Goal: Transaction & Acquisition: Purchase product/service

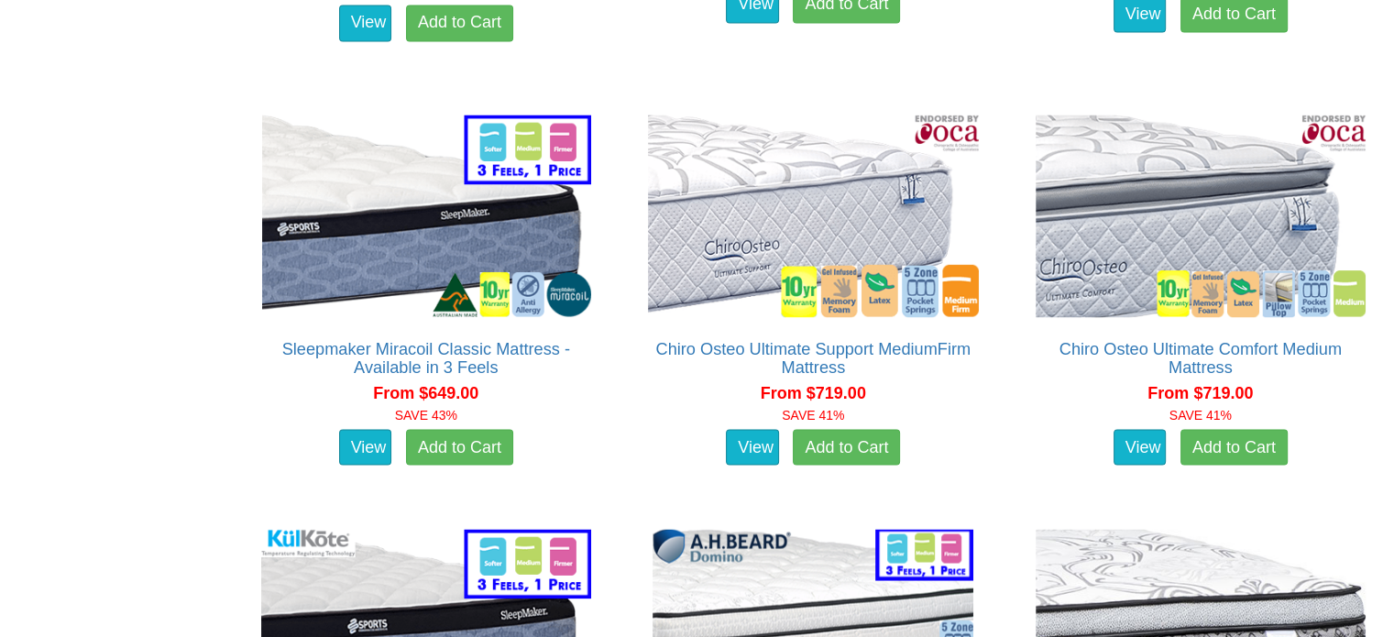
scroll to position [3043, 0]
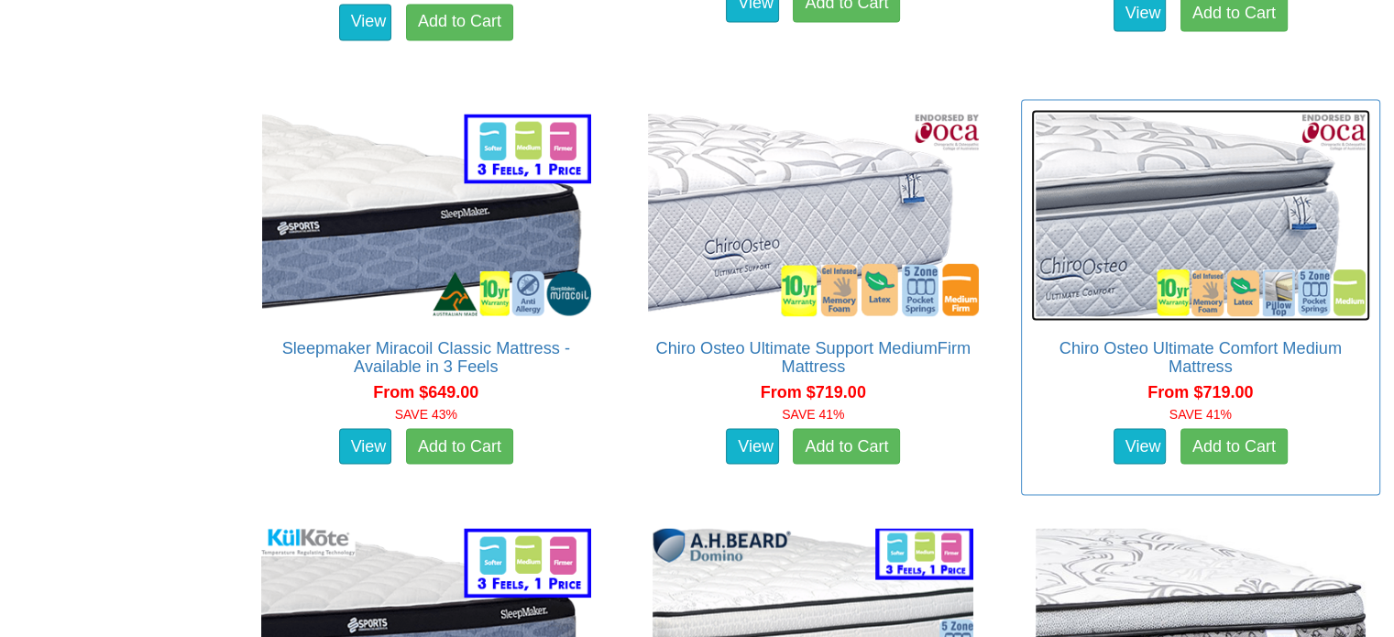
click at [1136, 214] on img at bounding box center [1201, 215] width 340 height 212
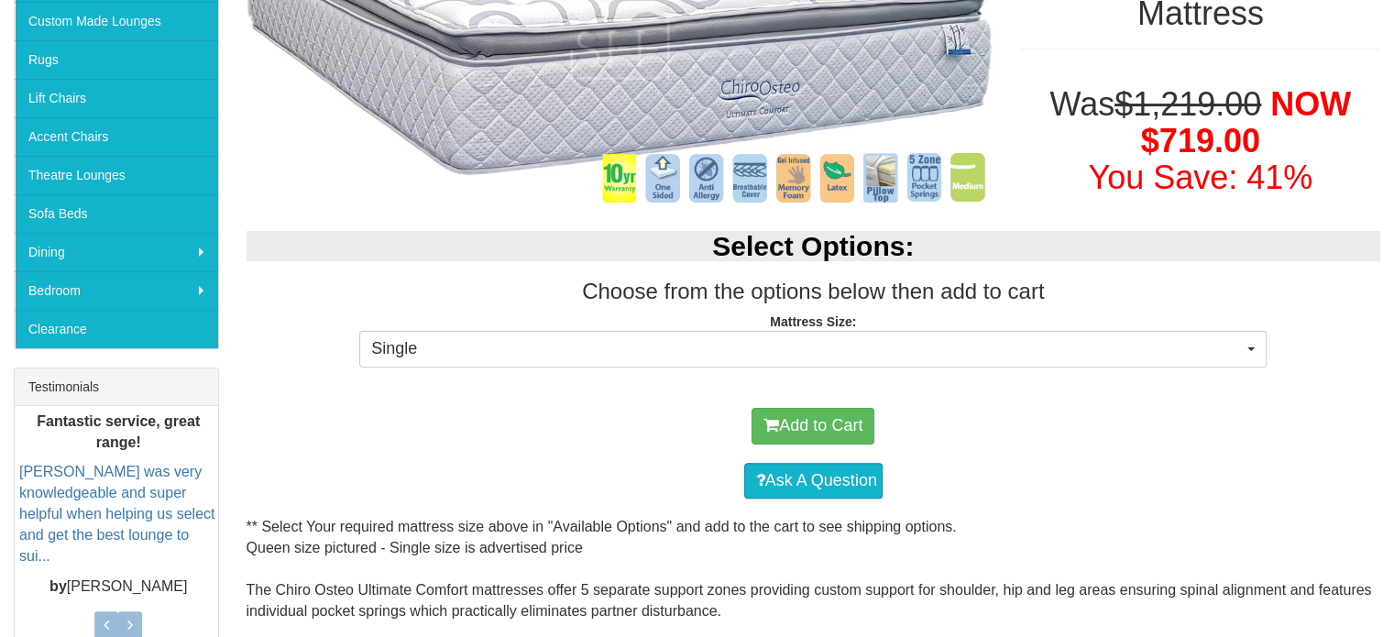
scroll to position [513, 0]
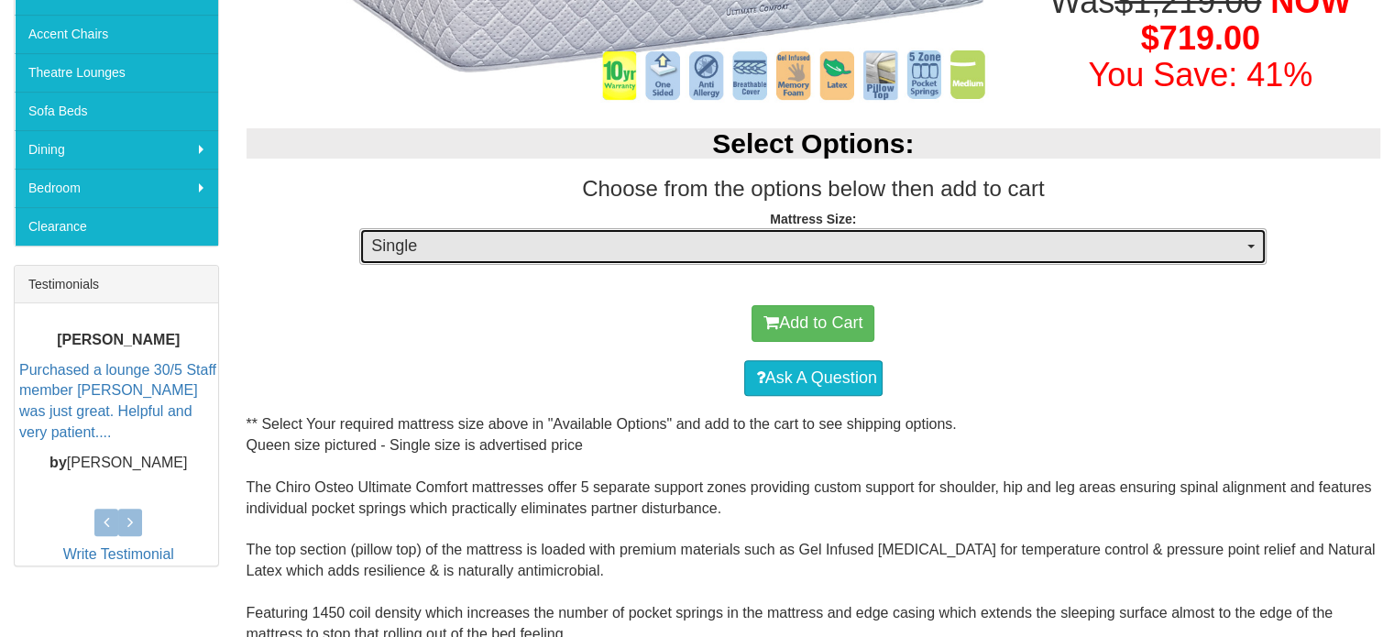
click at [775, 253] on span "Single" at bounding box center [807, 247] width 872 height 24
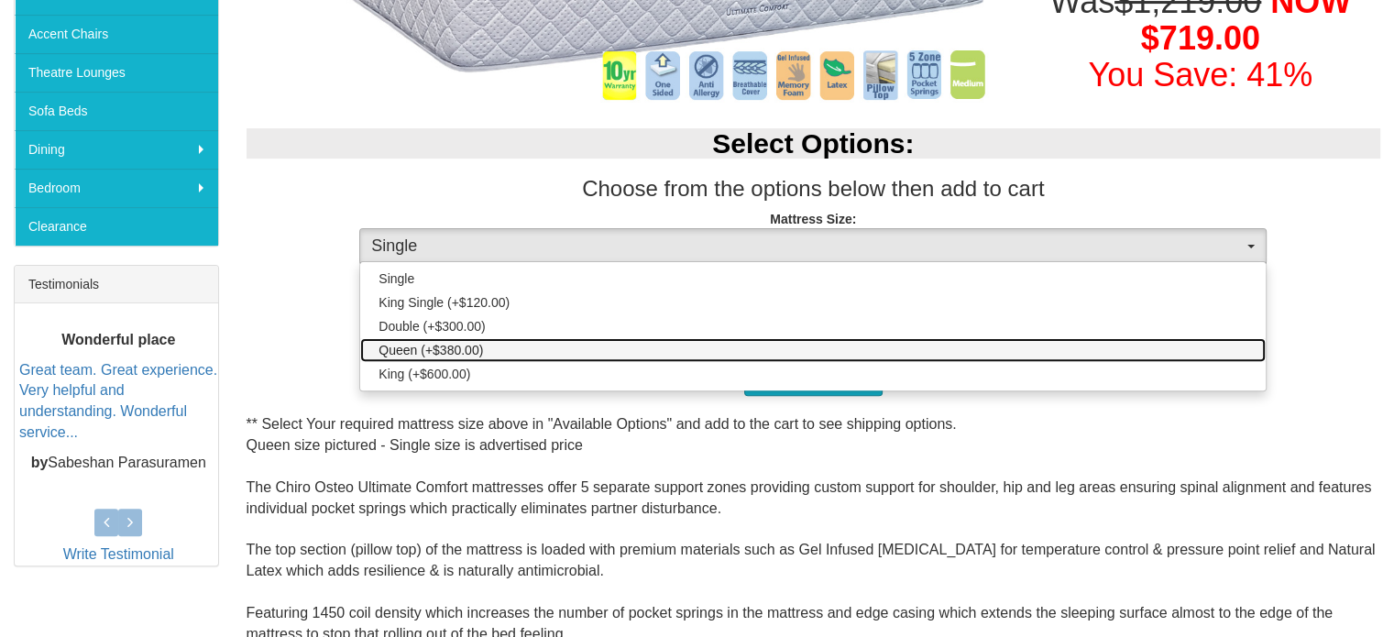
click at [764, 345] on link "Queen (+$380.00)" at bounding box center [813, 350] width 906 height 24
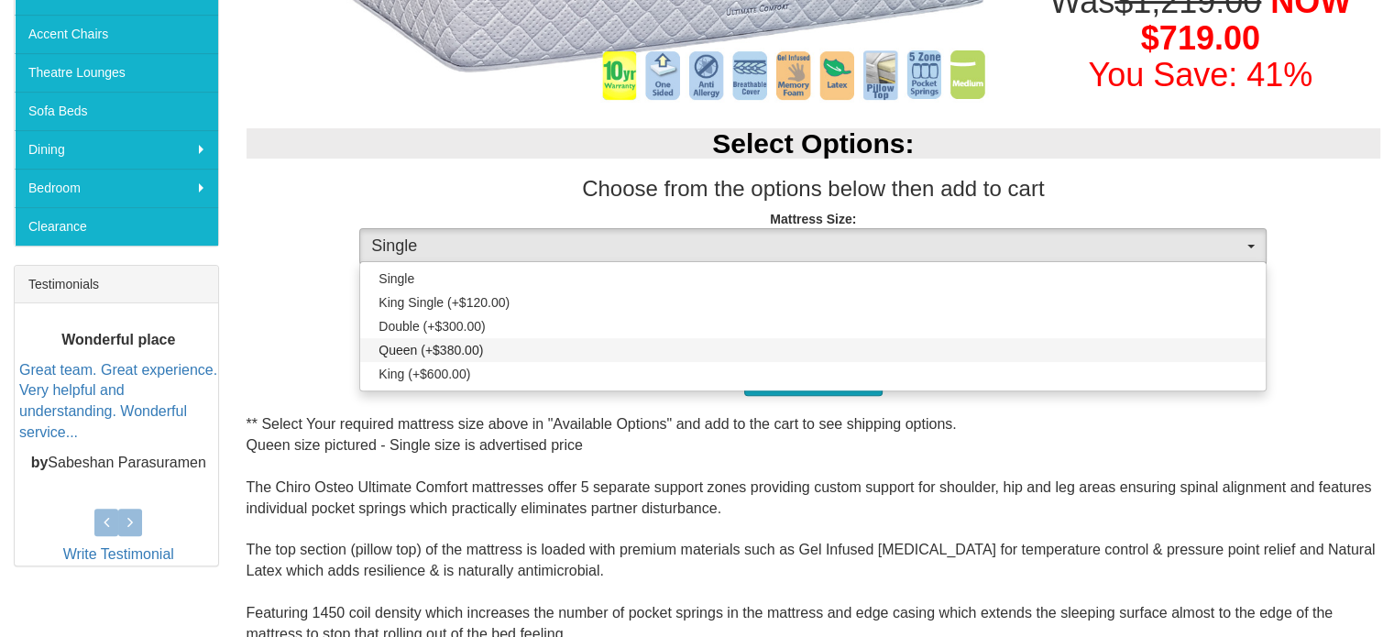
select select "189"
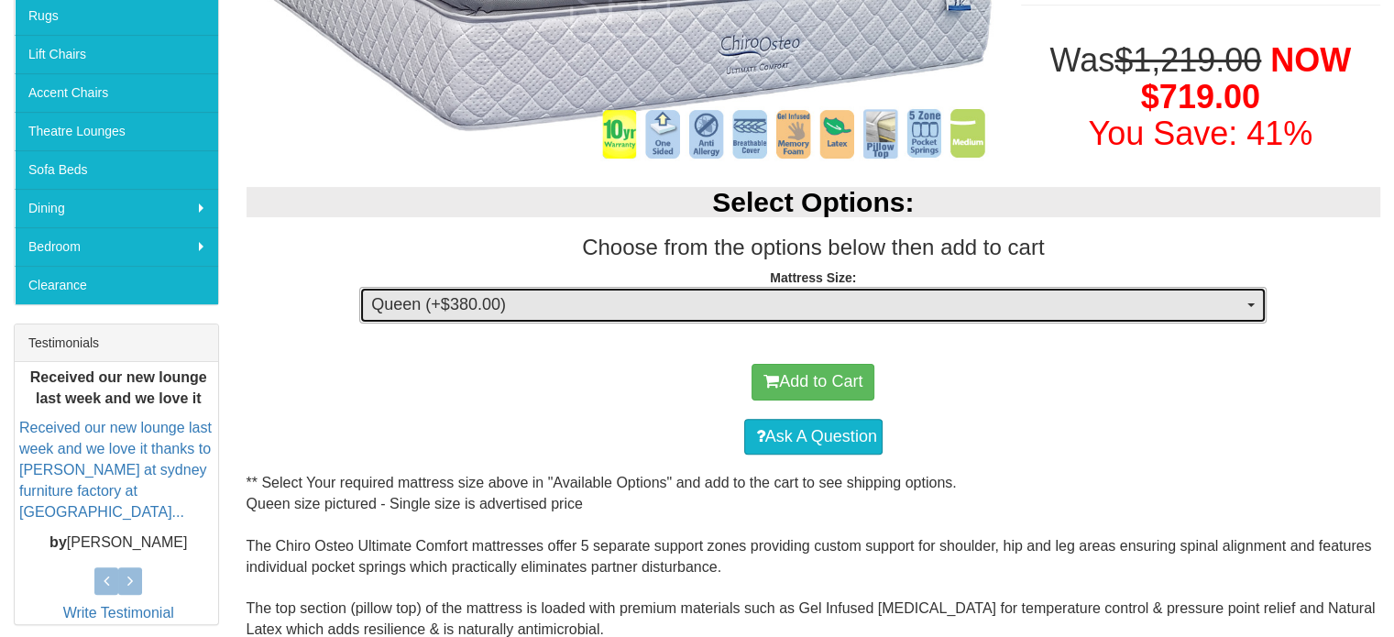
scroll to position [470, 0]
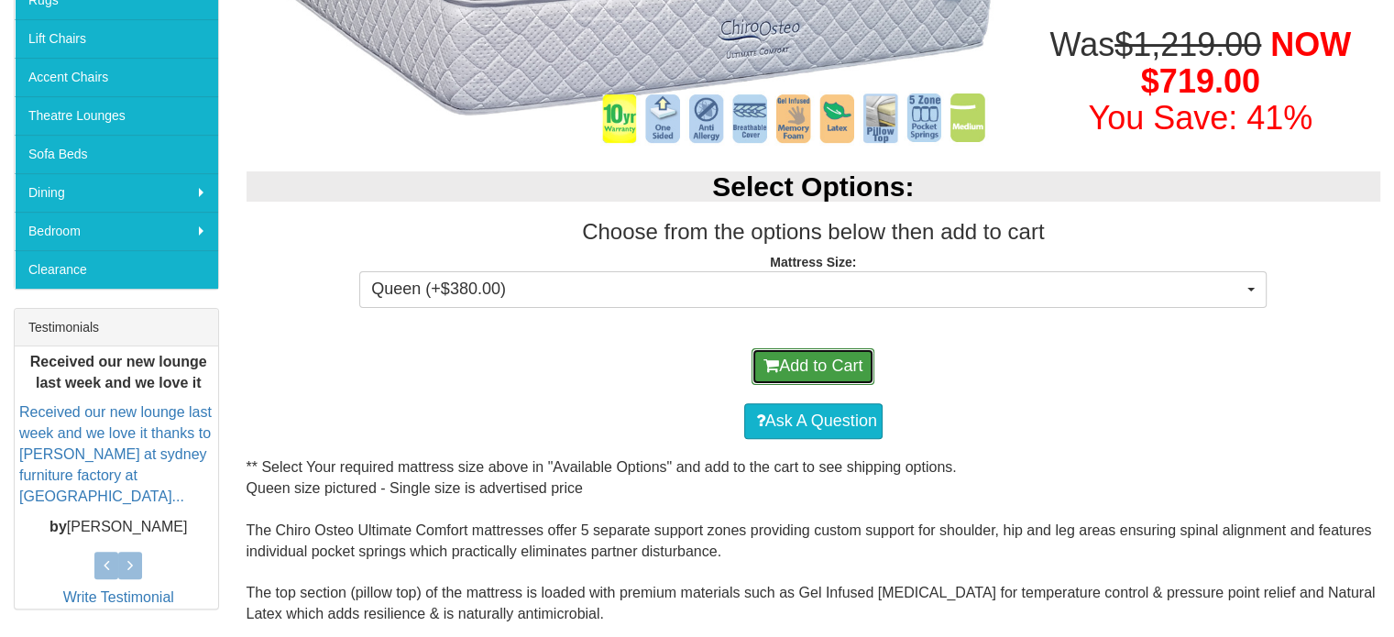
click at [858, 358] on button "Add to Cart" at bounding box center [813, 366] width 123 height 37
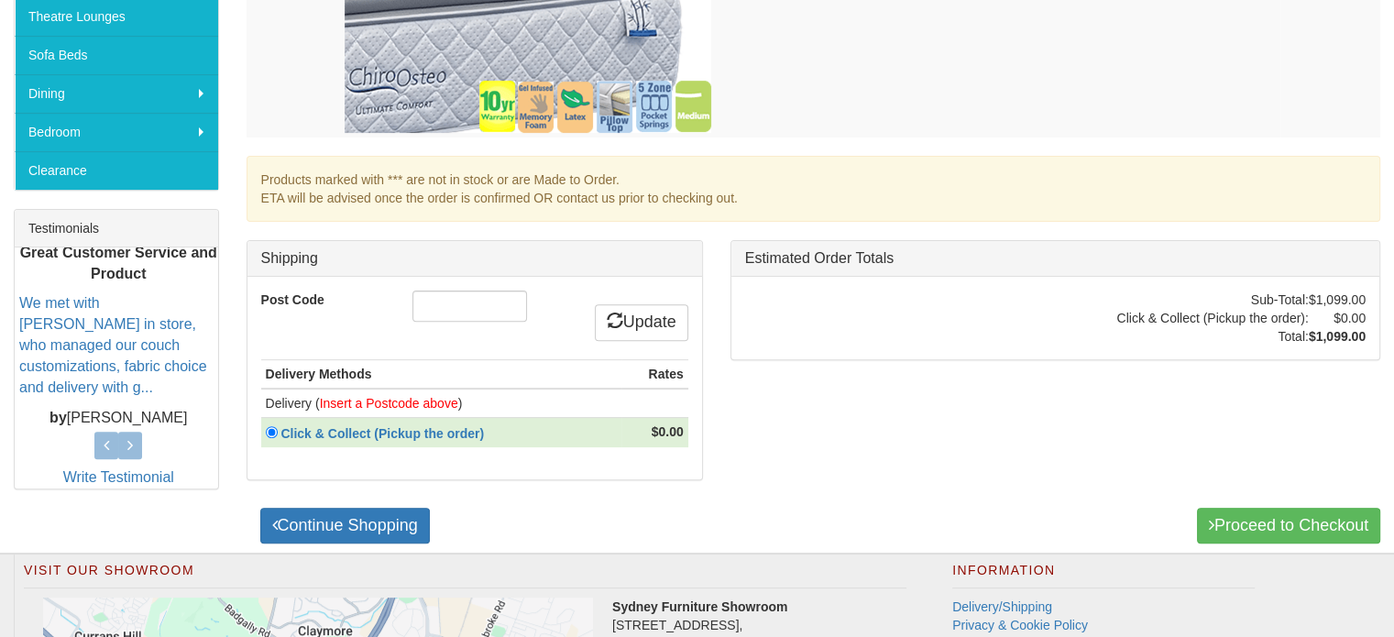
scroll to position [591, 0]
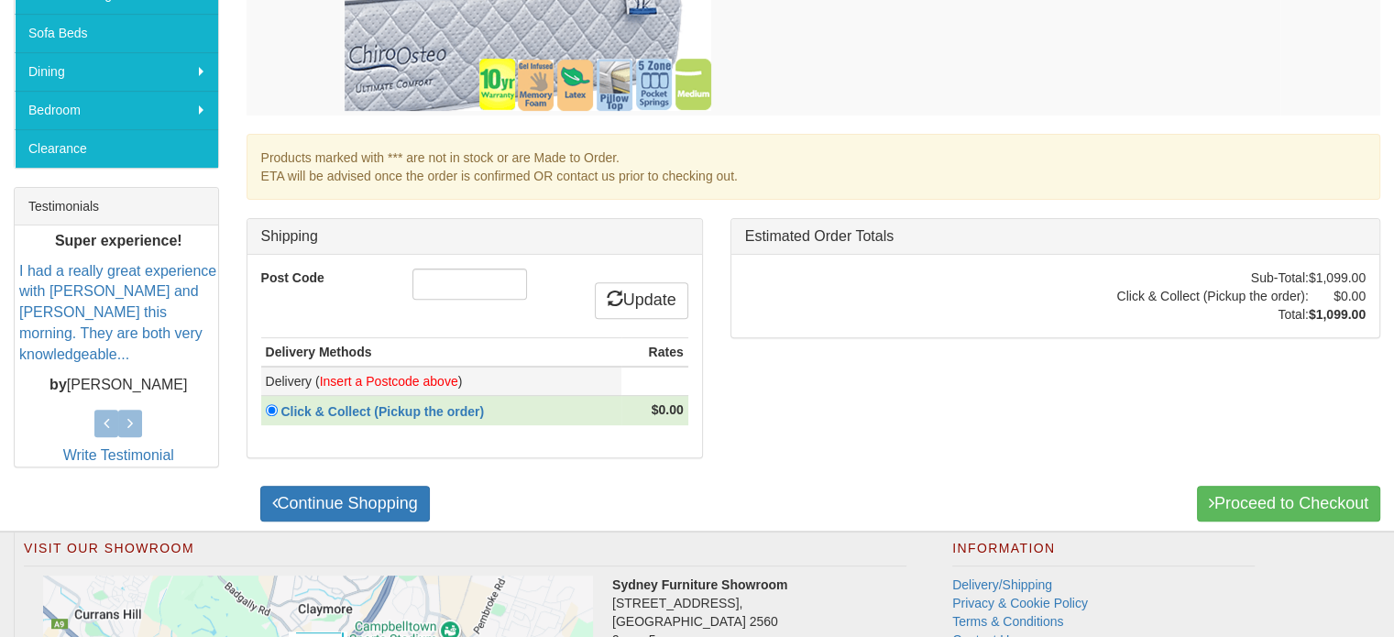
click at [425, 377] on font "Insert a Postcode above" at bounding box center [389, 381] width 138 height 15
click at [483, 381] on td "Delivery ( Insert a Postcode above )" at bounding box center [441, 381] width 360 height 29
click at [653, 380] on table "Delivery Methods Rates Delivery ( Insert a Postcode above ) Click & Collect (Pi…" at bounding box center [474, 381] width 427 height 88
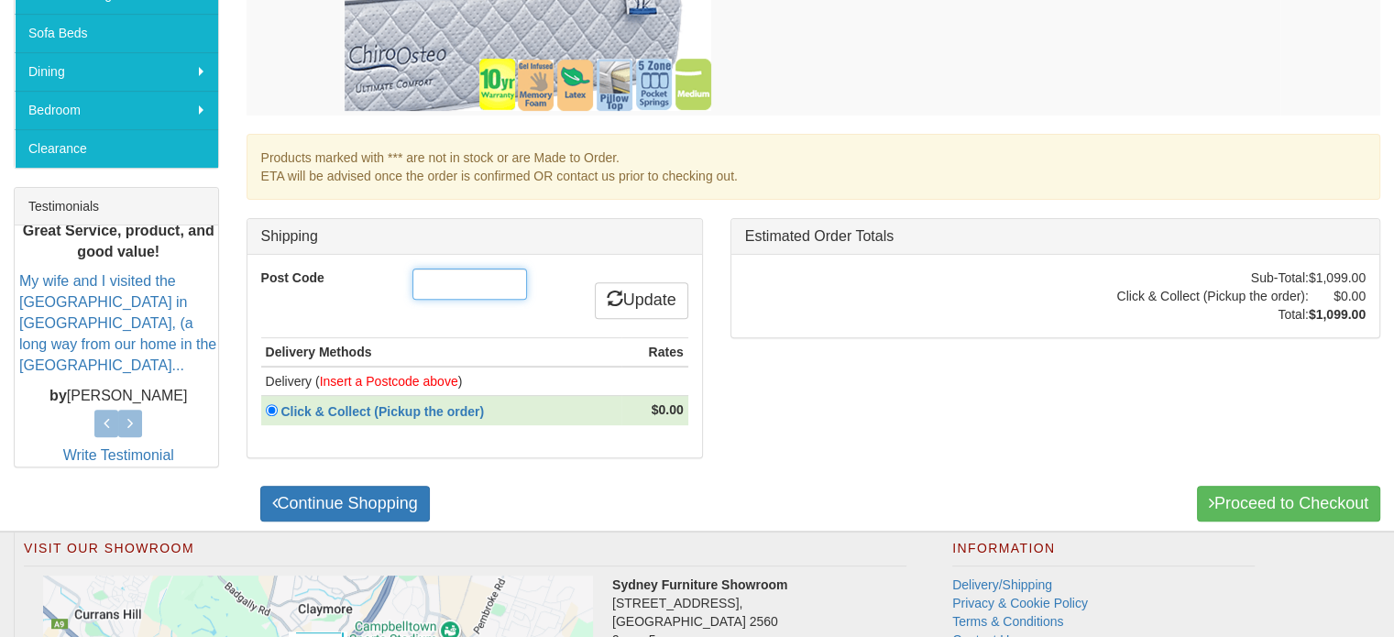
click at [450, 292] on input "Post Code" at bounding box center [469, 284] width 115 height 31
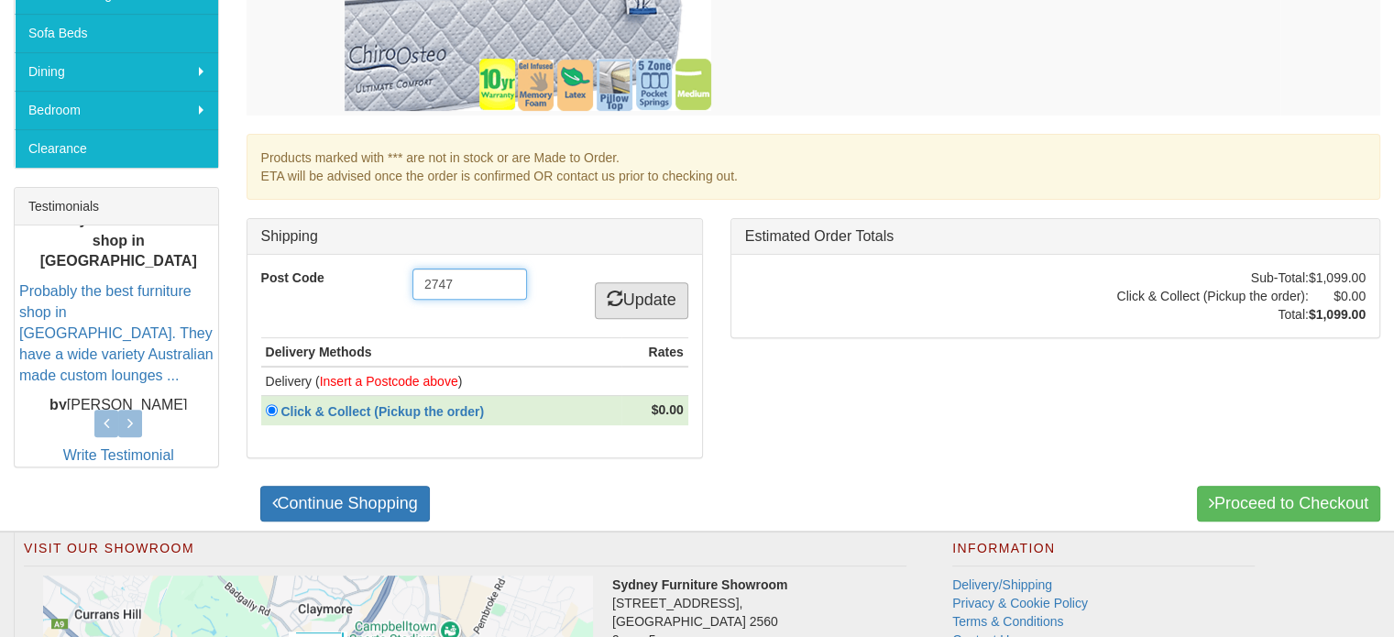
type input "2747"
click at [630, 291] on link "Update" at bounding box center [641, 300] width 93 height 37
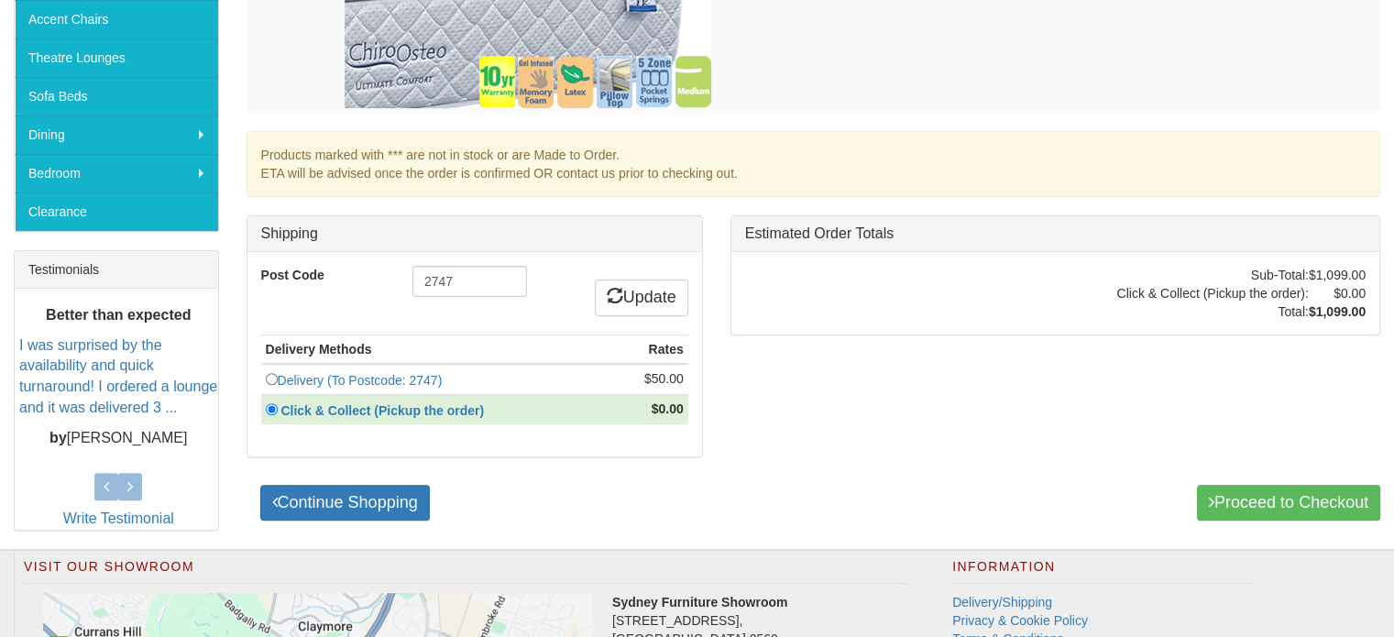
scroll to position [533, 0]
